Goal: Check status: Check status

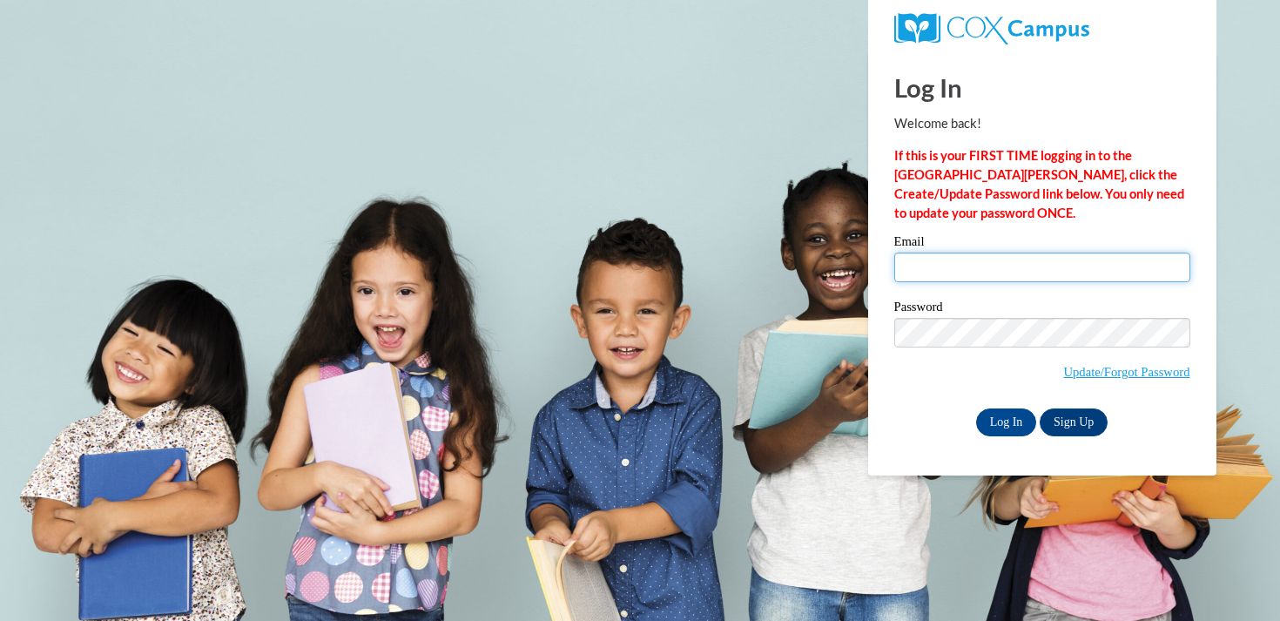
click at [937, 266] on input "Email" at bounding box center [1042, 268] width 296 height 30
type input "paulnach@hssdschools.org"
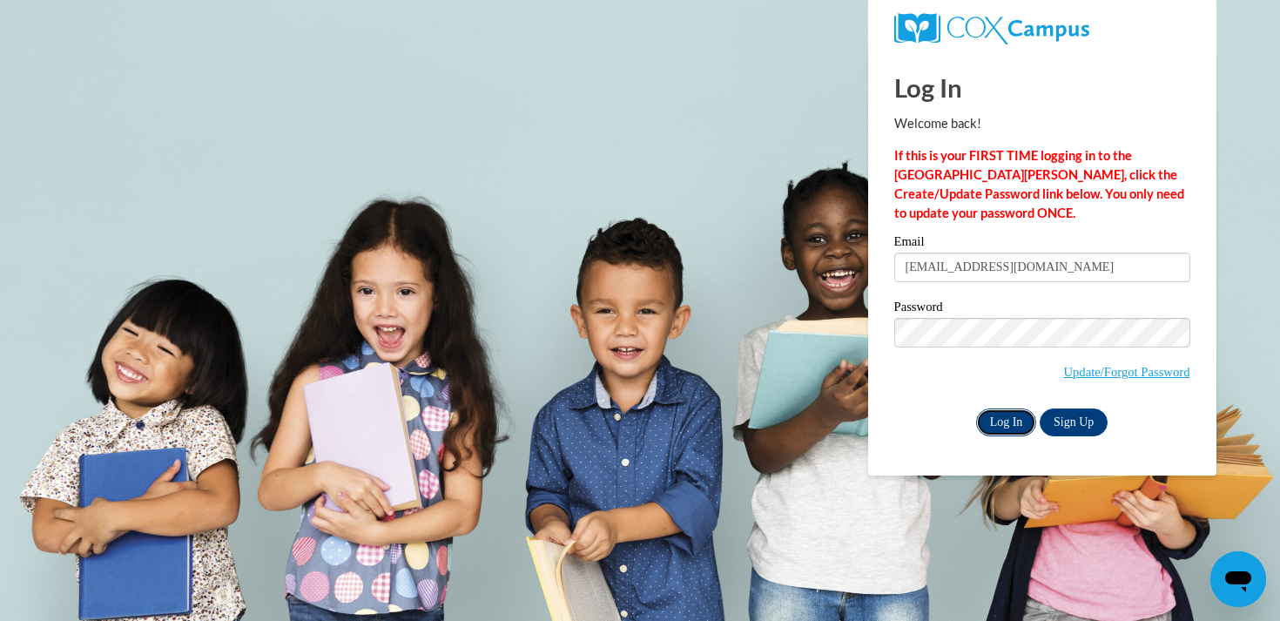
click at [1007, 425] on input "Log In" at bounding box center [1006, 422] width 61 height 28
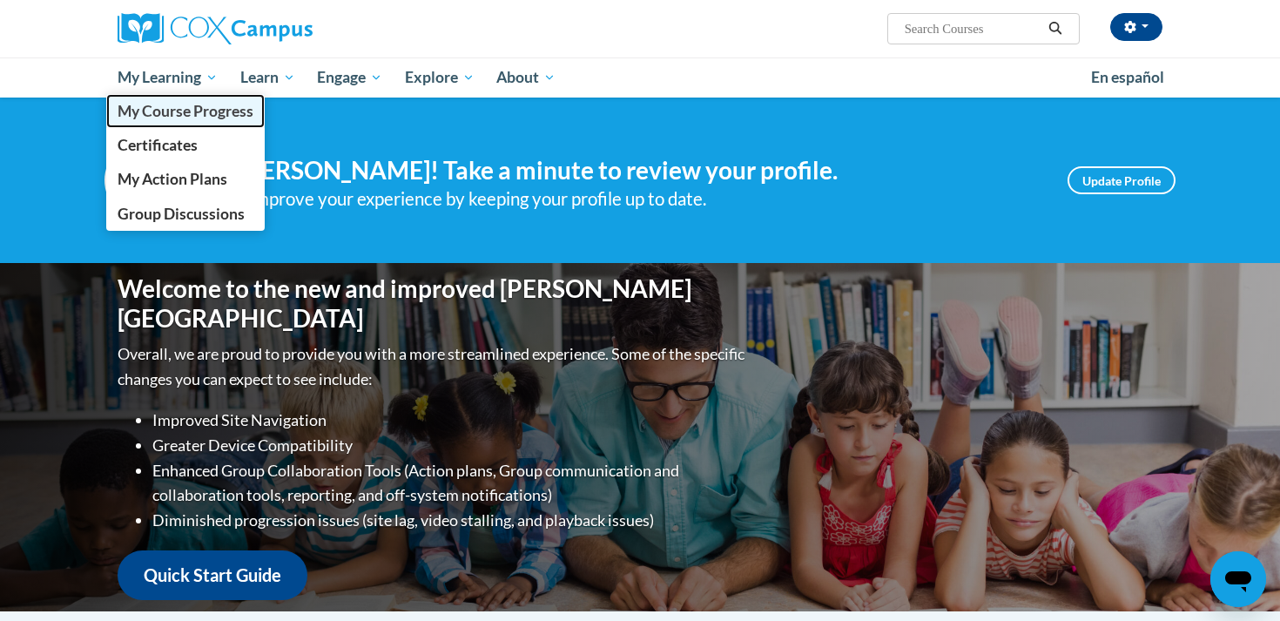
click at [165, 107] on span "My Course Progress" at bounding box center [186, 111] width 136 height 18
